Goal: Download file/media

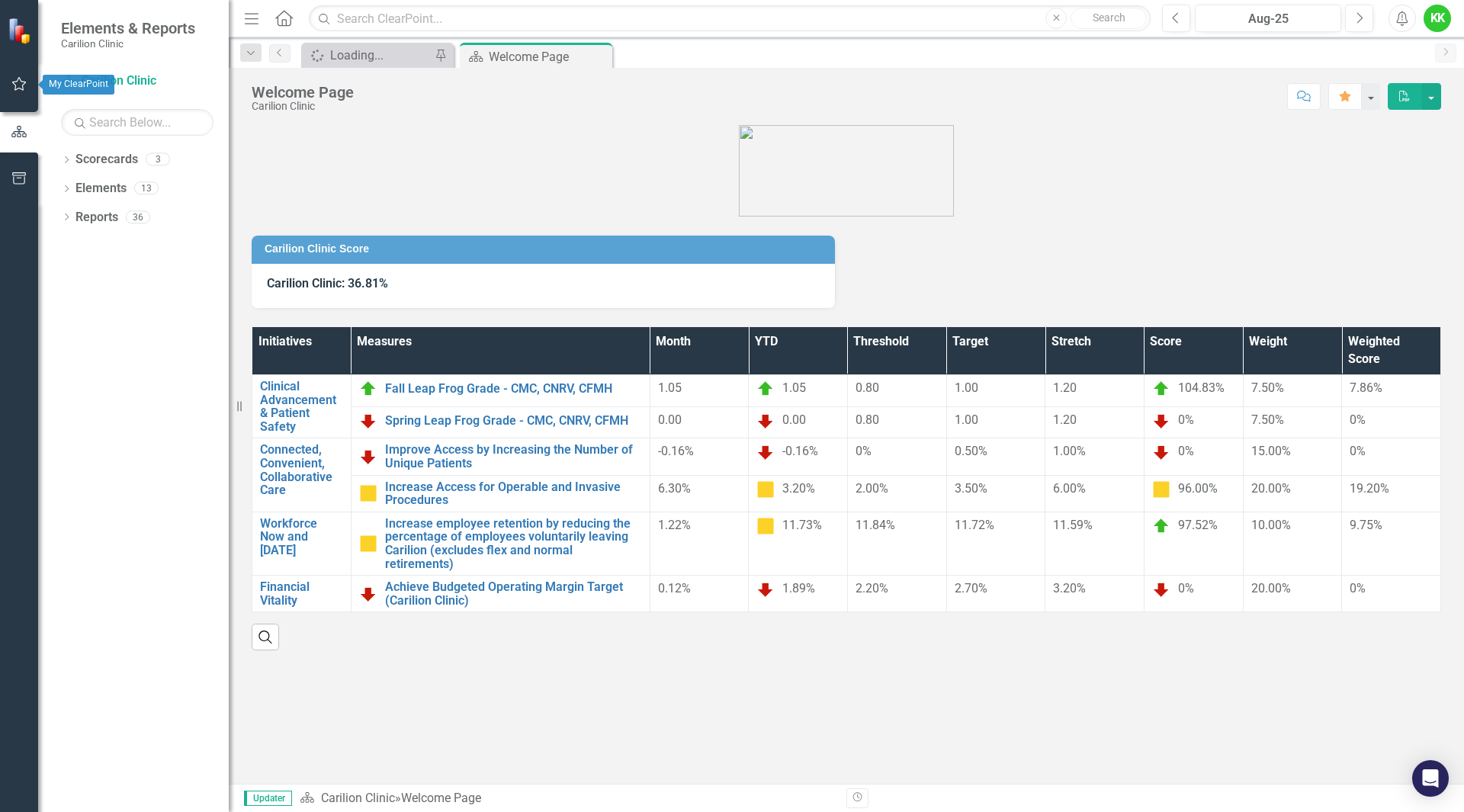
click at [17, 90] on icon "button" at bounding box center [19, 84] width 15 height 14
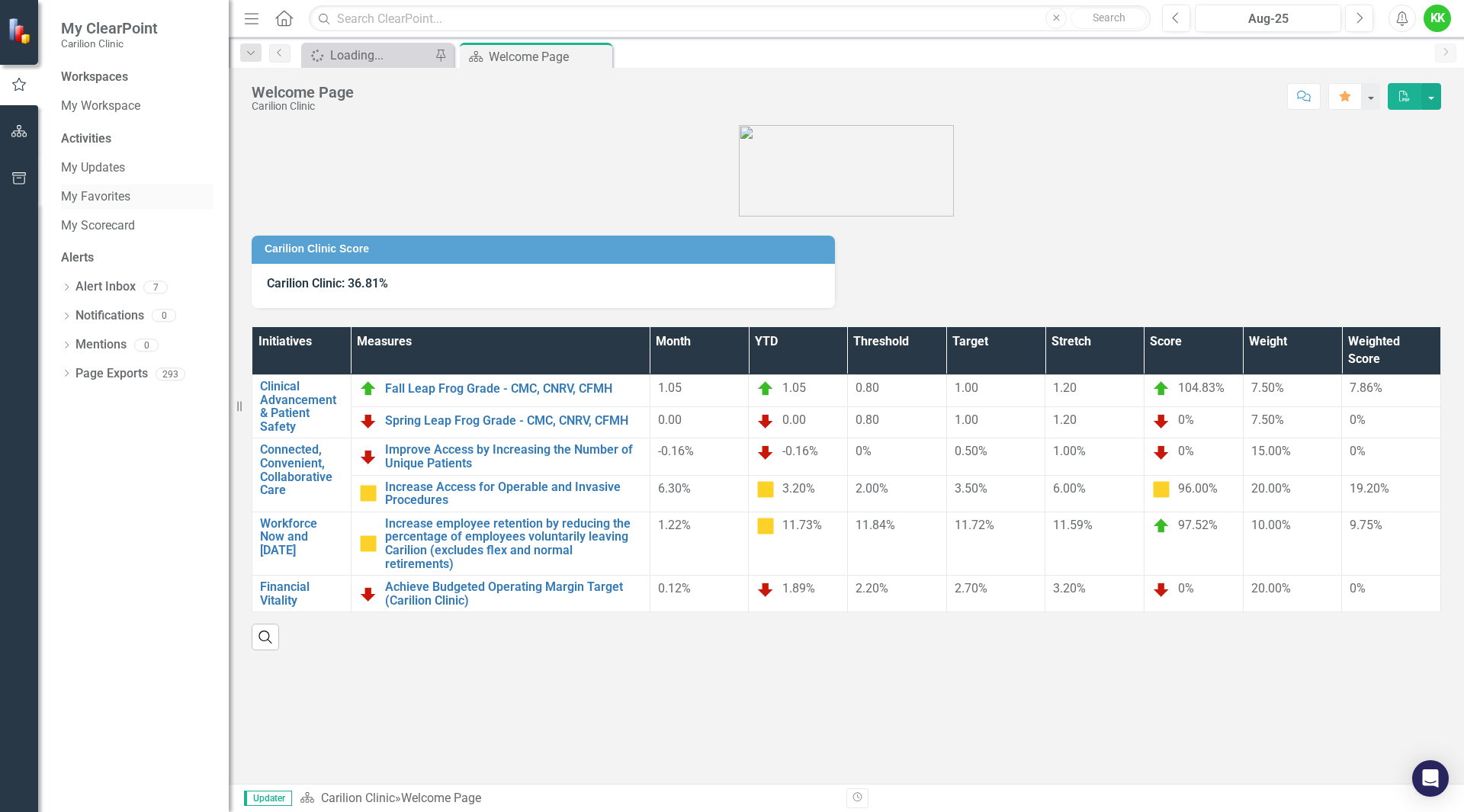
click at [70, 196] on link "My Favorites" at bounding box center [137, 197] width 152 height 18
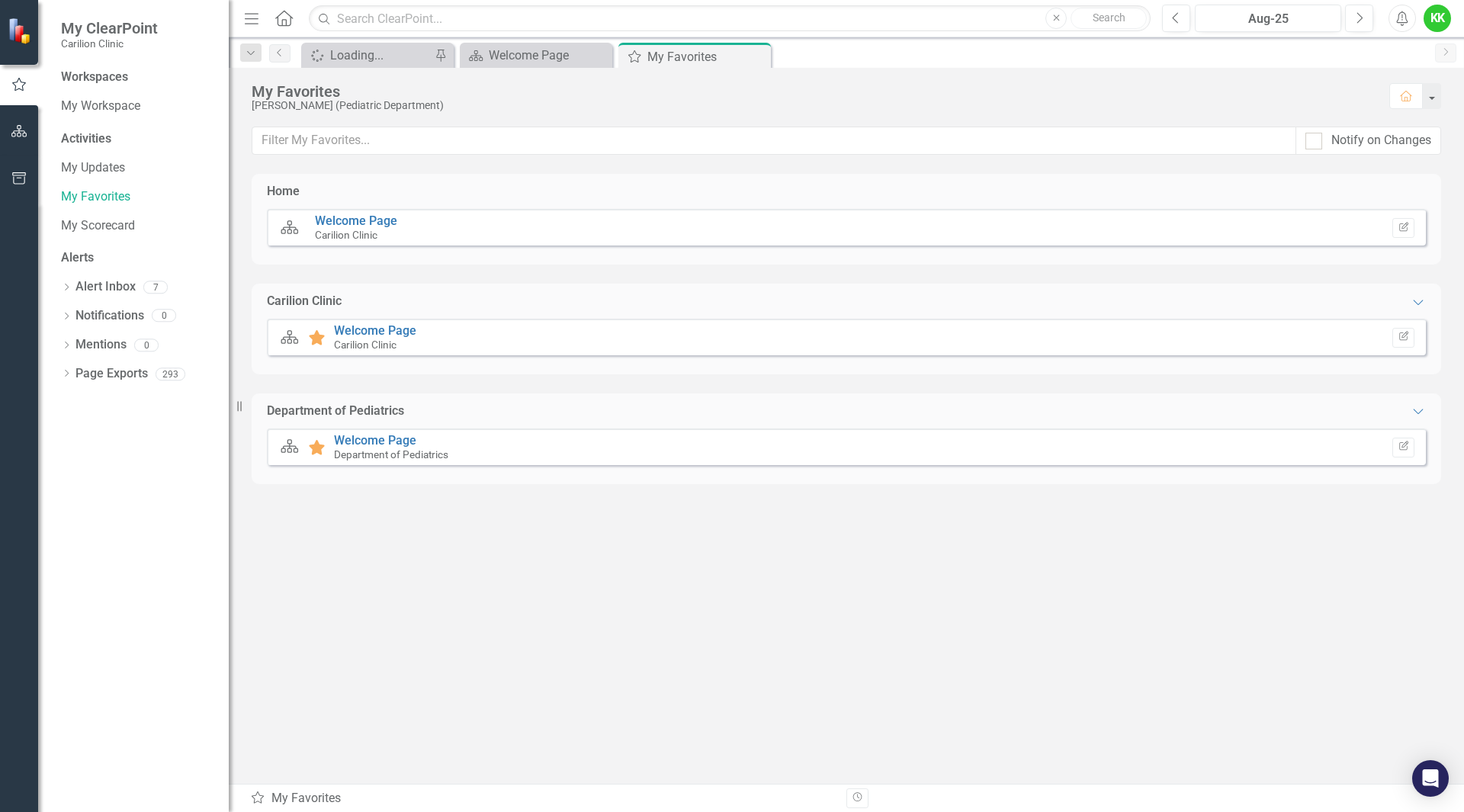
click at [351, 448] on div "Department of Pediatrics" at bounding box center [391, 455] width 115 height 14
click at [356, 442] on link "Welcome Page" at bounding box center [375, 440] width 82 height 15
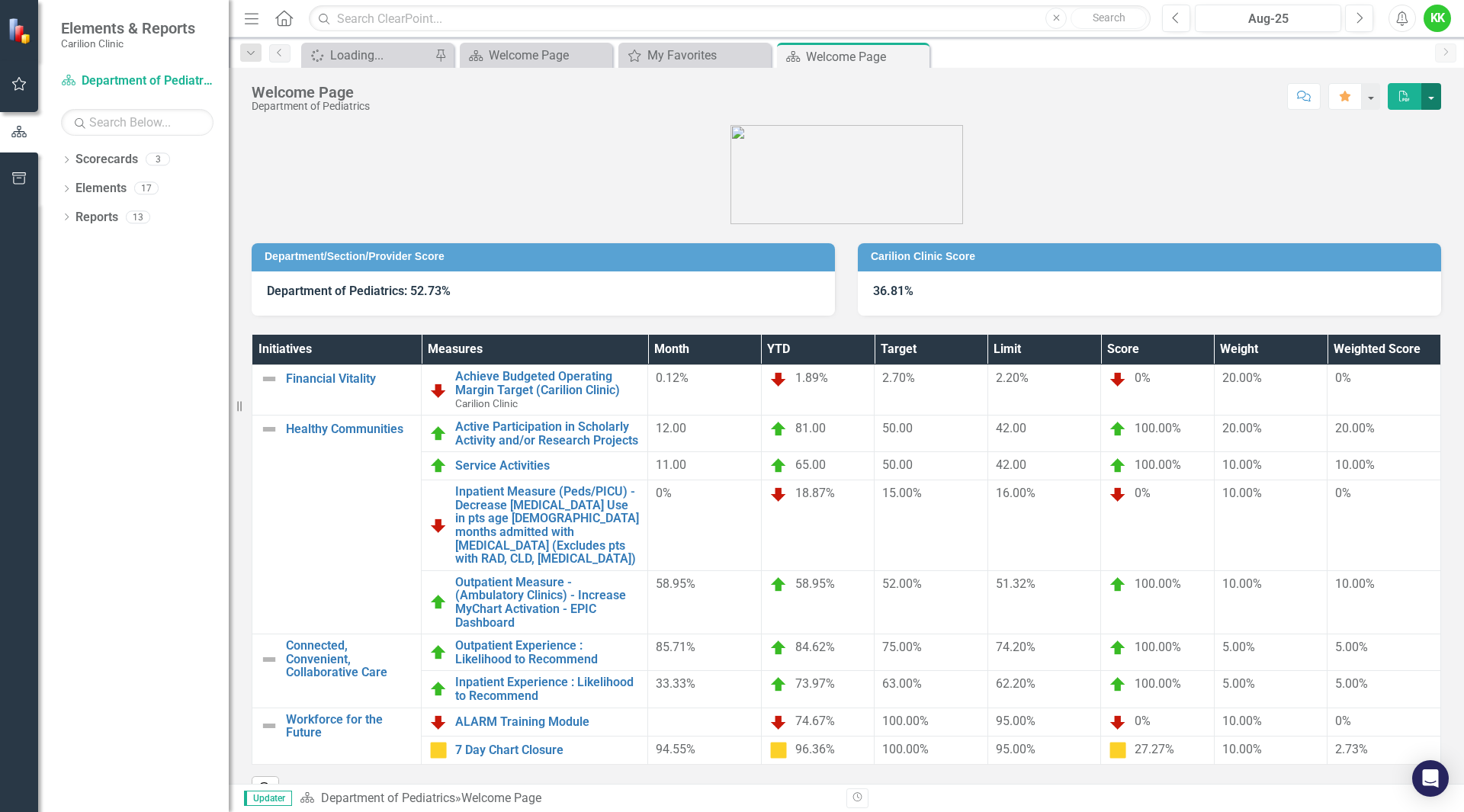
click at [1429, 93] on button "button" at bounding box center [1432, 96] width 20 height 27
click at [1378, 154] on link "PDF Export to PDF" at bounding box center [1379, 155] width 124 height 28
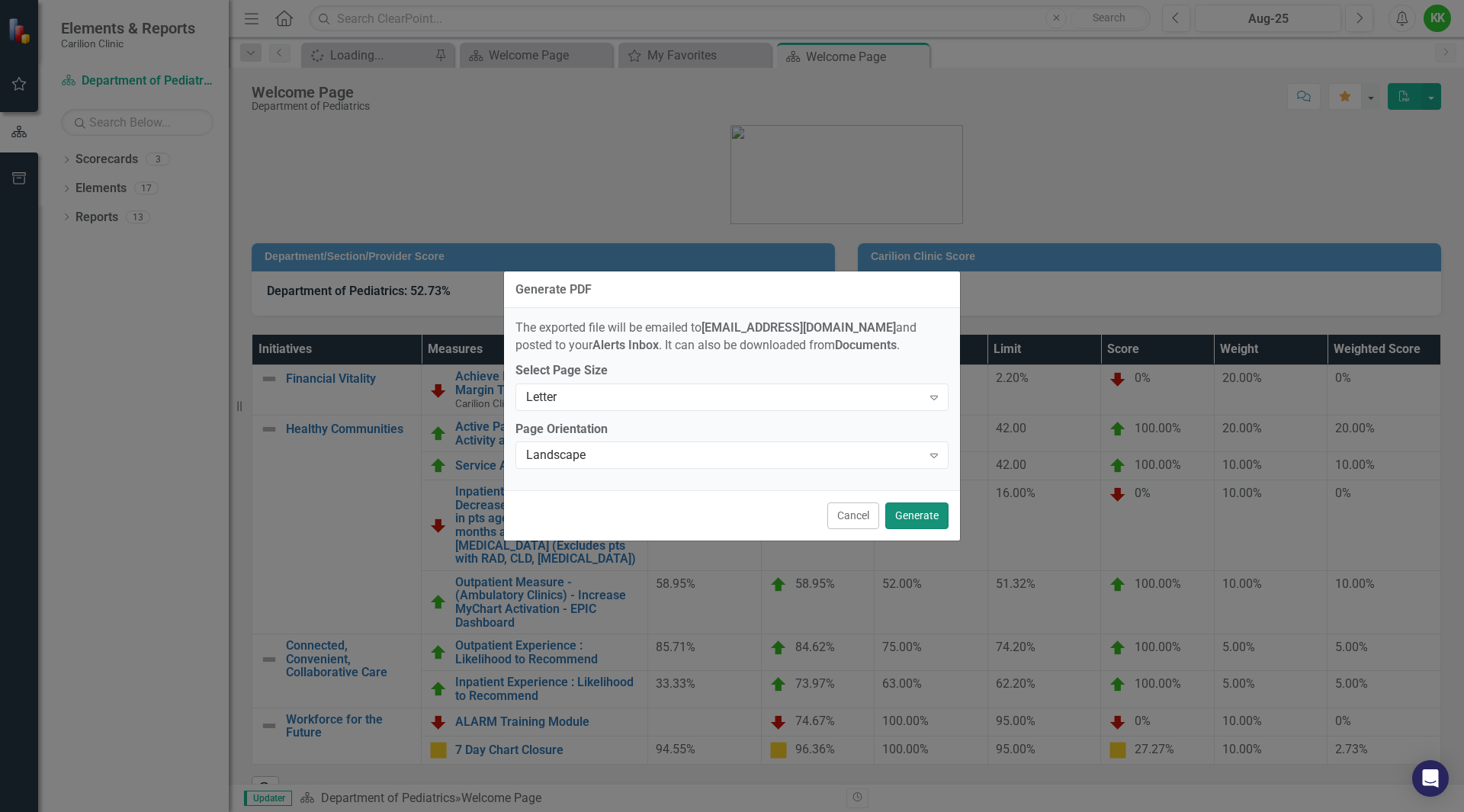
click at [899, 513] on button "Generate" at bounding box center [917, 515] width 63 height 27
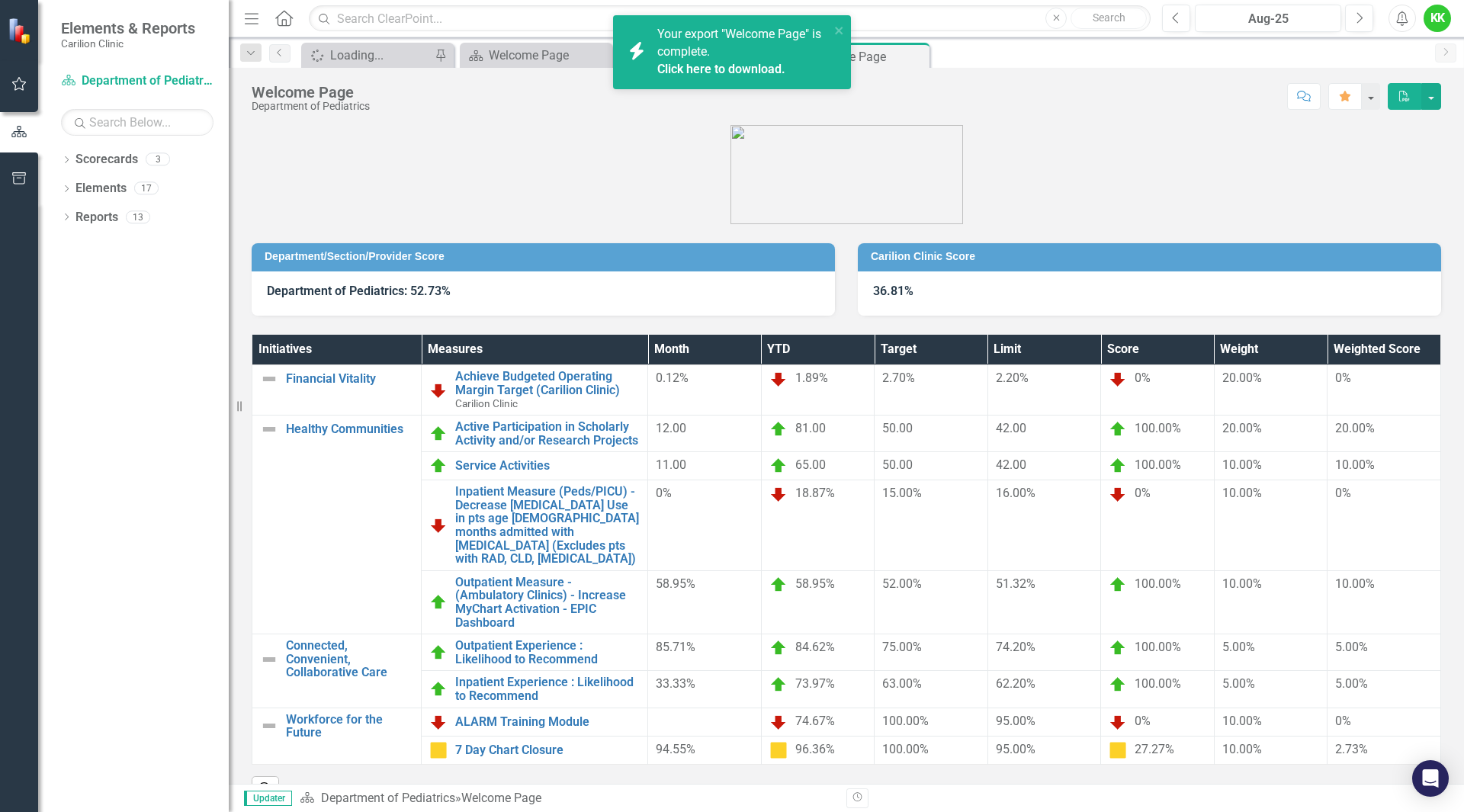
click at [692, 65] on link "Click here to download." at bounding box center [721, 68] width 128 height 15
